Goal: Transaction & Acquisition: Purchase product/service

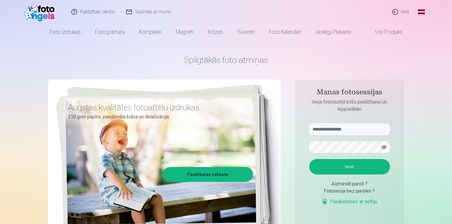
click at [421, 11] on link "Global" at bounding box center [421, 12] width 12 height 24
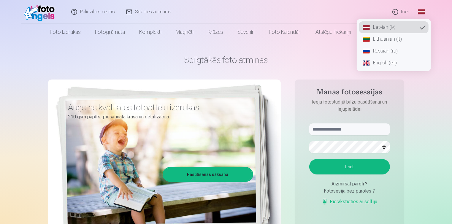
click at [381, 50] on link "Russian (ru)" at bounding box center [393, 51] width 69 height 12
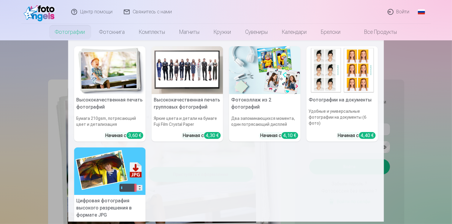
click at [105, 90] on img at bounding box center [109, 70] width 71 height 48
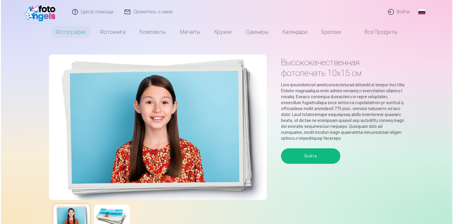
scroll to position [47, 0]
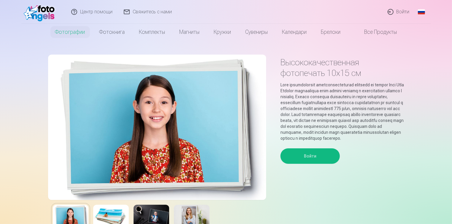
click at [314, 164] on button "Войти" at bounding box center [309, 155] width 59 height 15
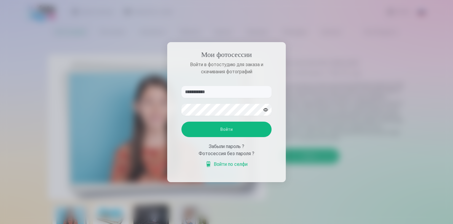
type input "**********"
click at [224, 130] on button "Войти" at bounding box center [226, 129] width 90 height 15
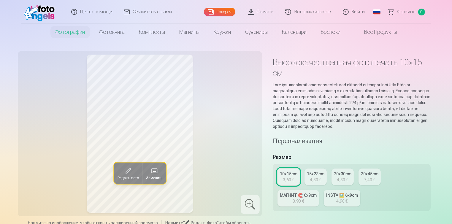
drag, startPoint x: 0, startPoint y: 0, endPoint x: 224, endPoint y: 130, distance: 259.3
click at [224, 130] on div "Редакт. фото Заменить" at bounding box center [139, 134] width 237 height 158
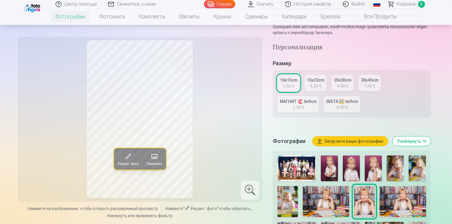
scroll to position [95, 0]
